Goal: Find specific page/section

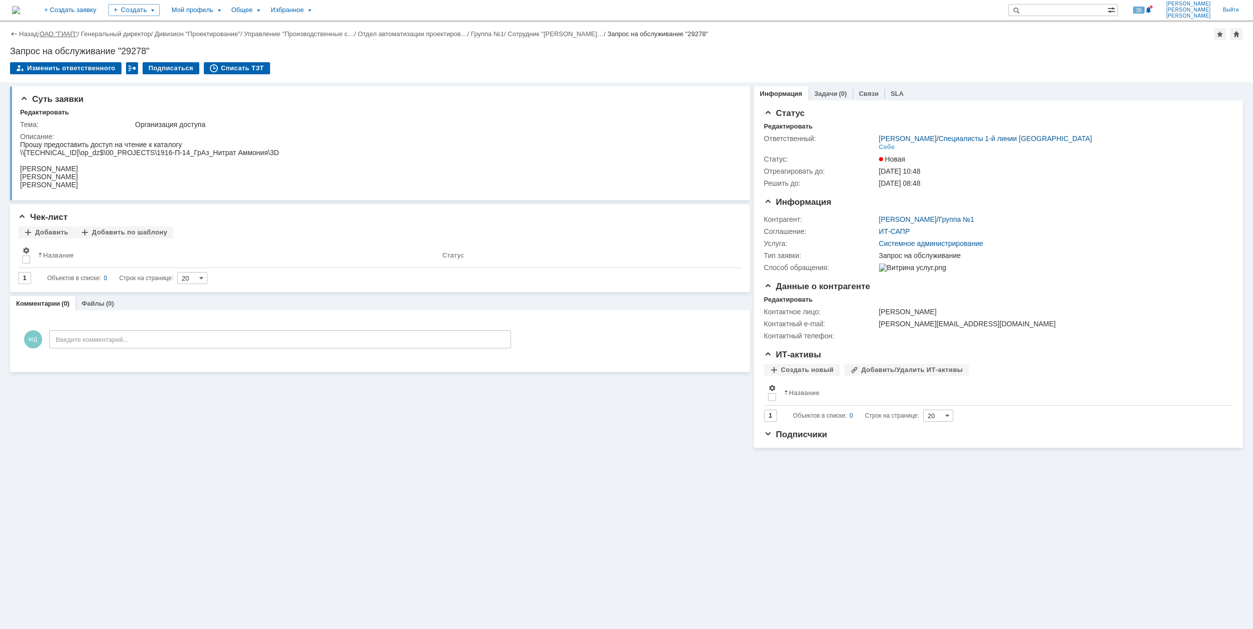
click at [73, 31] on link "ОАО "ГИАП"" at bounding box center [59, 34] width 38 height 8
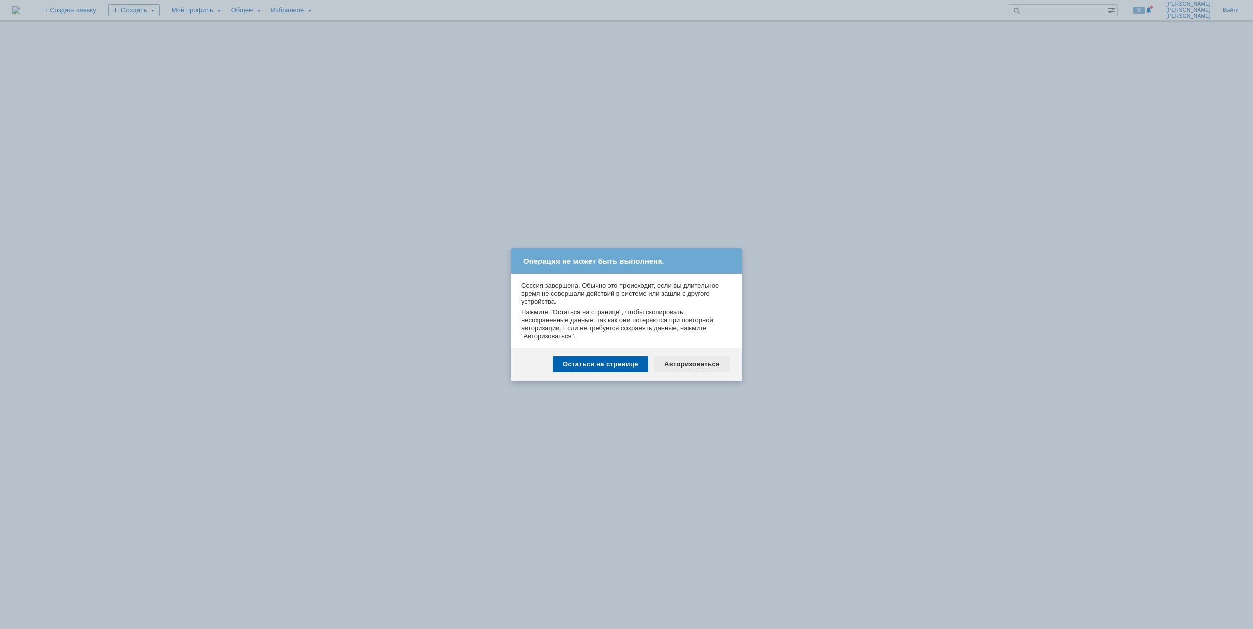
click at [691, 361] on div "Авторизоваться" at bounding box center [692, 364] width 76 height 16
